Goal: Transaction & Acquisition: Purchase product/service

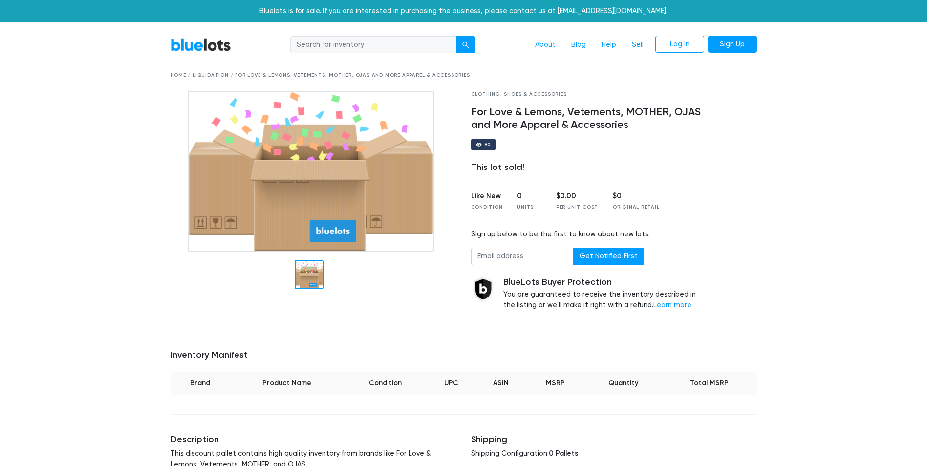
click at [311, 50] on input "search" at bounding box center [373, 45] width 166 height 18
type input "love & Lemons"
click at [456, 36] on button "submit" at bounding box center [466, 45] width 20 height 18
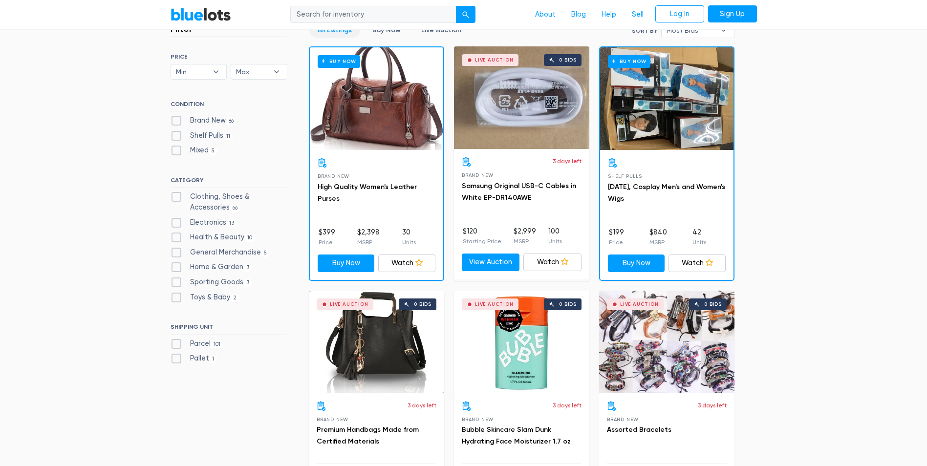
scroll to position [342, 0]
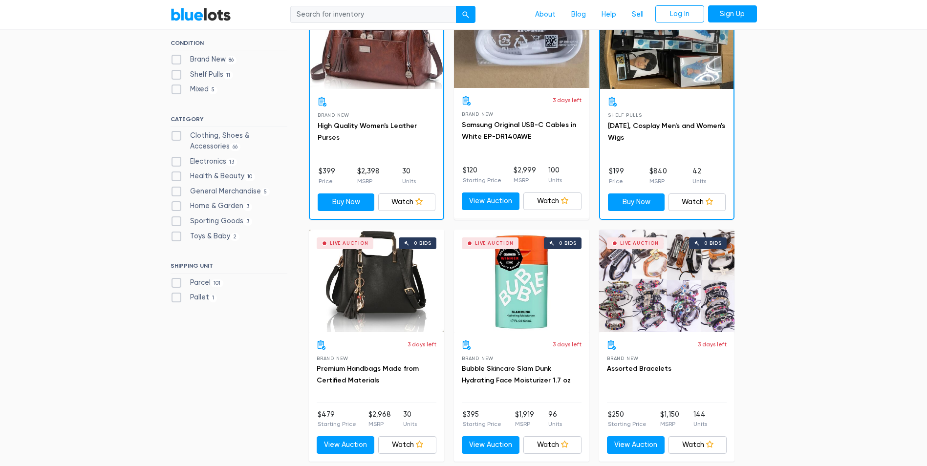
click at [180, 138] on label "Clothing, Shoes & Accessories 66" at bounding box center [229, 140] width 117 height 21
click at [177, 137] on Accessories"] "Clothing, Shoes & Accessories 66" at bounding box center [174, 133] width 6 height 6
checkbox Accessories"] "true"
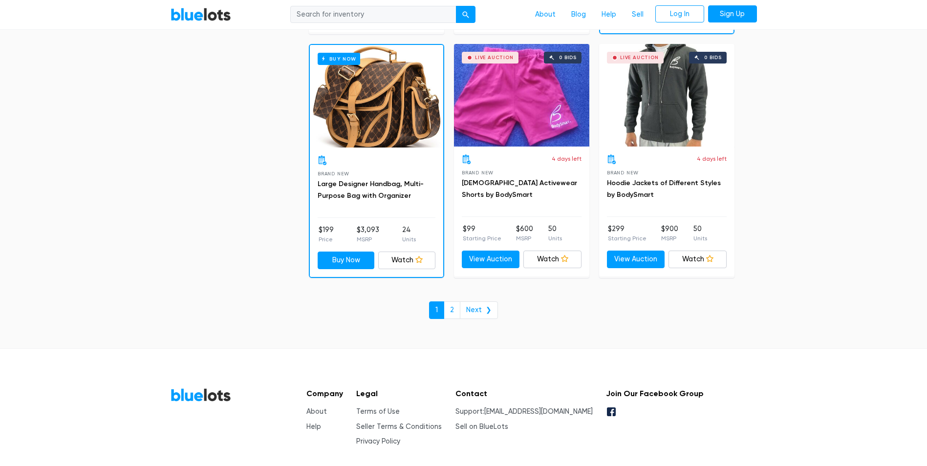
scroll to position [4173, 0]
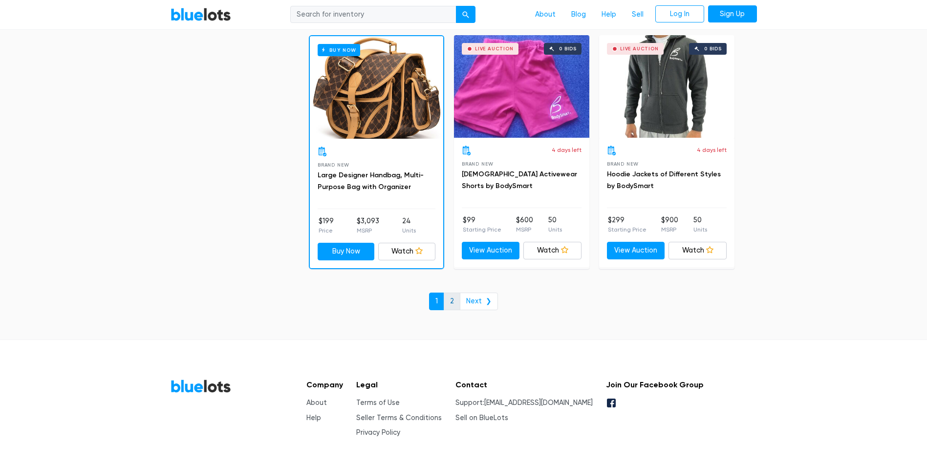
click at [455, 302] on link "2" at bounding box center [452, 302] width 17 height 18
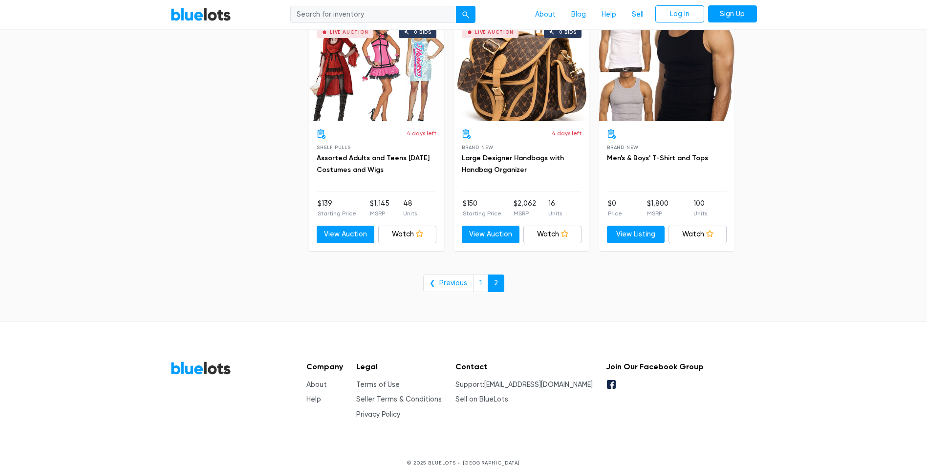
scroll to position [1548, 0]
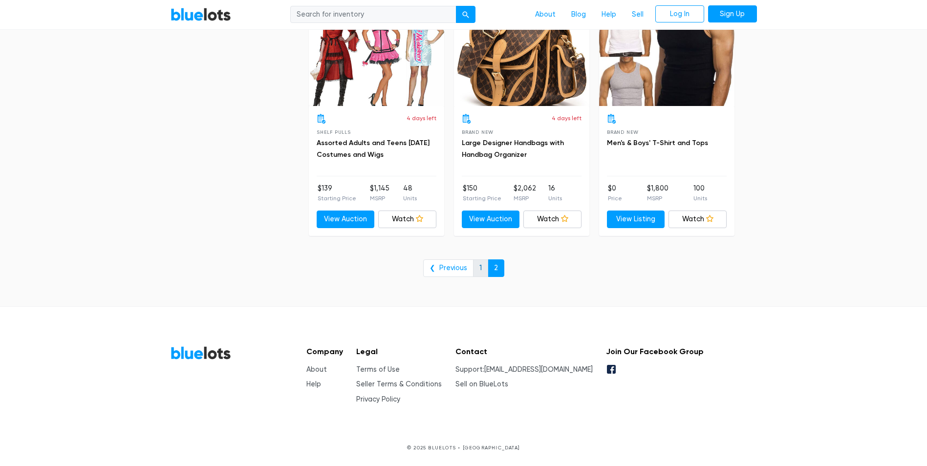
click at [478, 270] on link "1" at bounding box center [480, 269] width 15 height 18
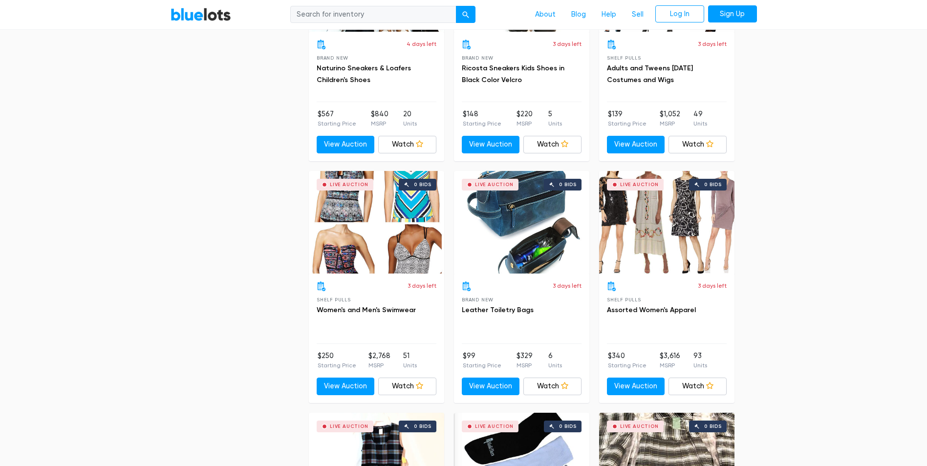
scroll to position [1857, 0]
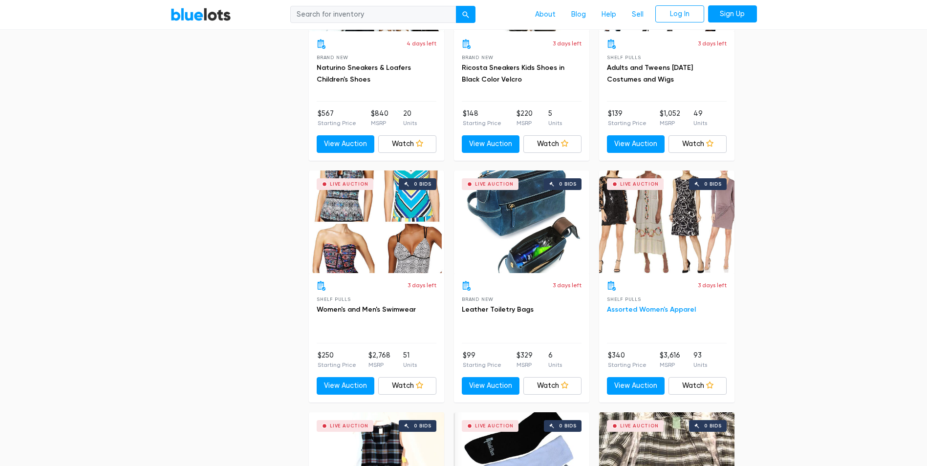
click at [632, 308] on link "Assorted Women's Apparel" at bounding box center [651, 309] width 89 height 8
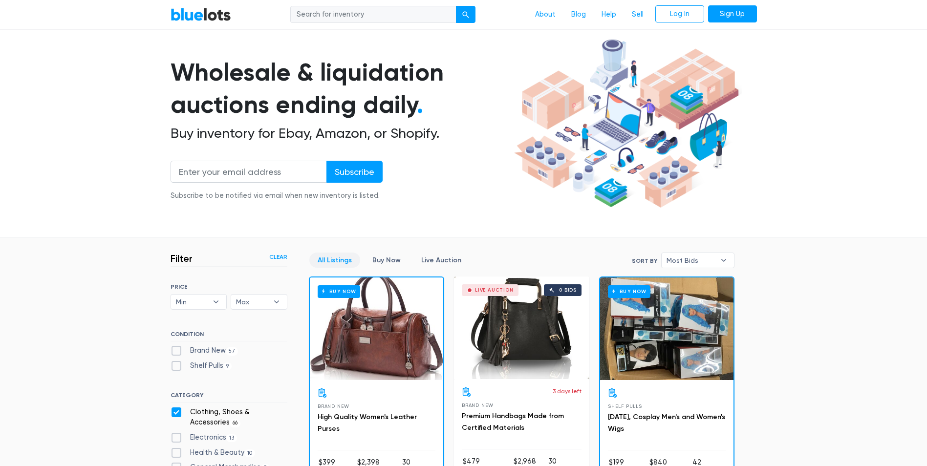
scroll to position [0, 0]
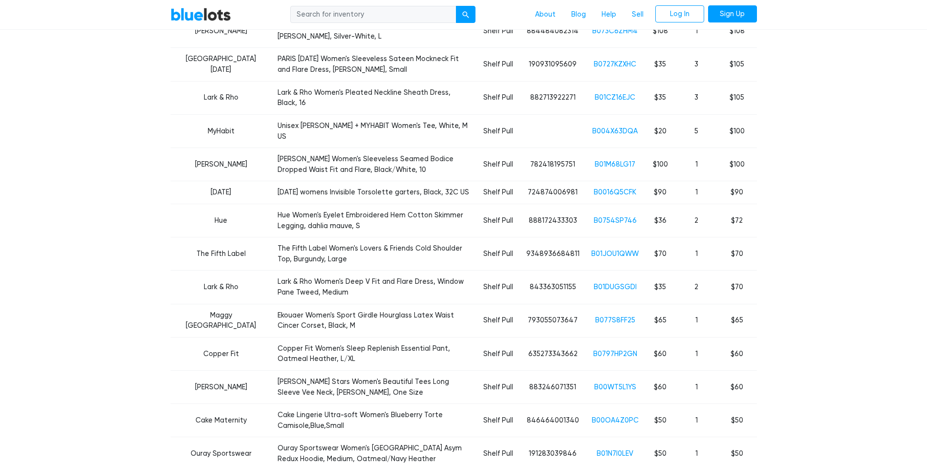
scroll to position [782, 0]
